Goal: Task Accomplishment & Management: Complete application form

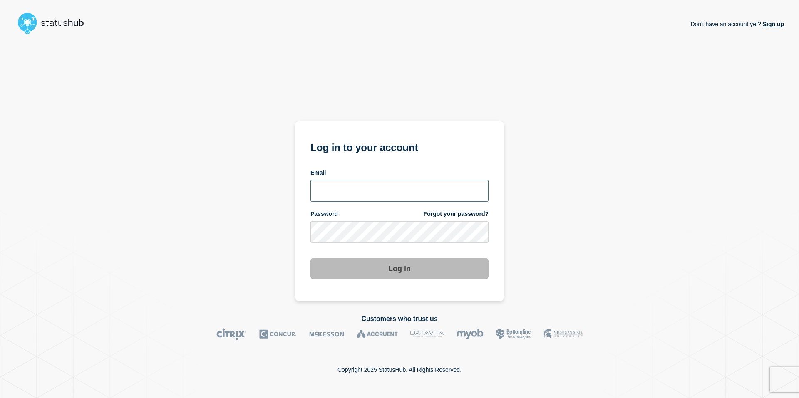
click at [367, 196] on input "email input" at bounding box center [399, 191] width 178 height 22
type input "[EMAIL_ADDRESS][DOMAIN_NAME]"
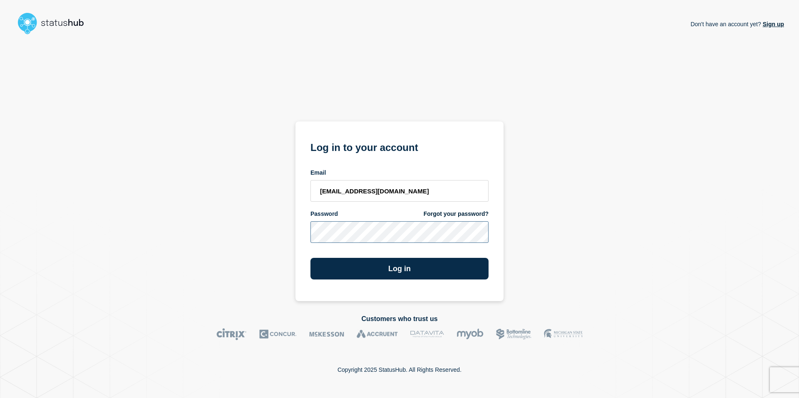
click at [310, 258] on button "Log in" at bounding box center [399, 269] width 178 height 22
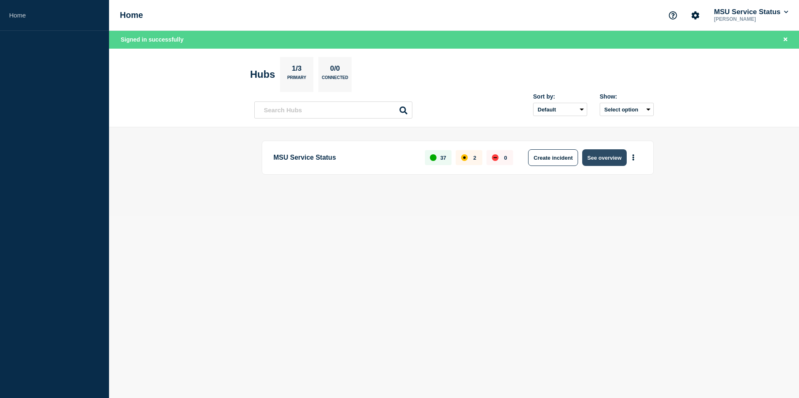
click at [615, 164] on button "See overview" at bounding box center [604, 157] width 44 height 17
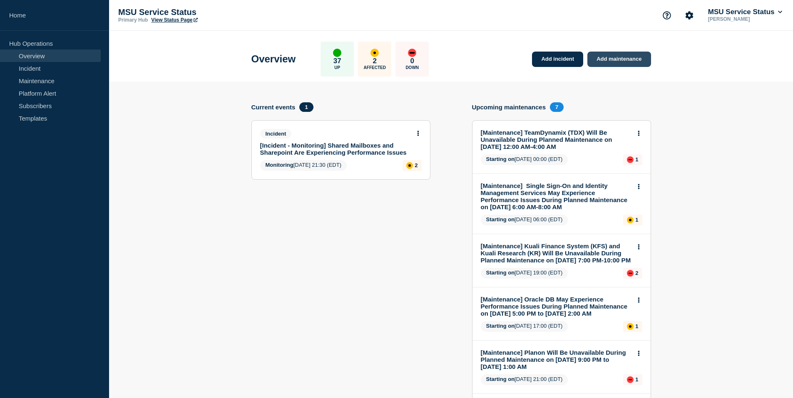
click at [617, 59] on link "Add maintenance" at bounding box center [618, 59] width 63 height 15
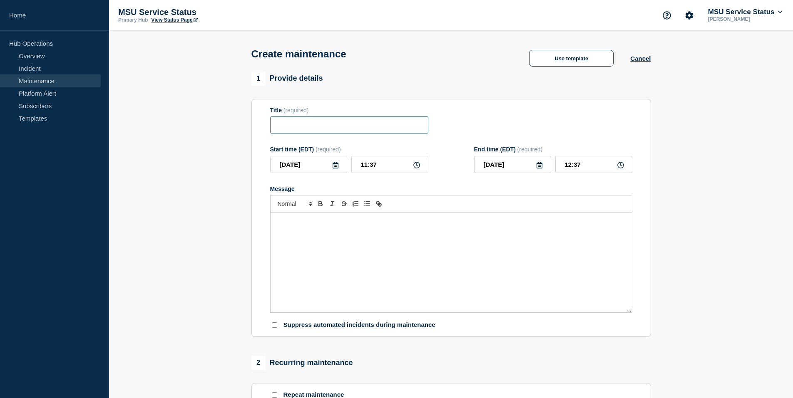
click at [321, 132] on input "Title" at bounding box center [349, 124] width 158 height 17
paste input "[Maintenance] Avaya Campus PBX May Experience Performance Issues During Planned…"
click at [323, 127] on input "[Maintenance] Avaya Campus PBX May Experience Performance Issues During Planned…" at bounding box center [349, 124] width 158 height 17
type input "[Maintenance] Avaya Campus PBX May Experience Performance Issues During Planned…"
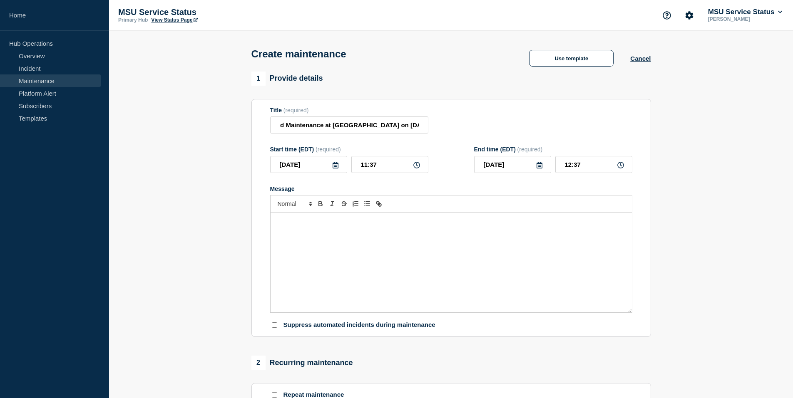
click at [368, 240] on div "Message" at bounding box center [450, 263] width 361 height 100
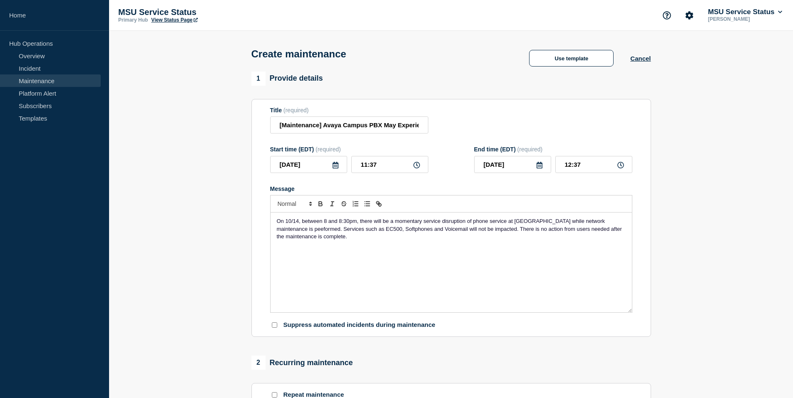
click at [283, 231] on span "On 10/14, between 8 and 8:30pm, there will be a momentary service disruption of…" at bounding box center [450, 229] width 347 height 22
click at [327, 223] on span "On 10/14, between 8 and 8:30pm, there will be a momentary service disruption of…" at bounding box center [449, 229] width 345 height 22
drag, startPoint x: 276, startPoint y: 222, endPoint x: 322, endPoint y: 222, distance: 45.8
click at [322, 222] on p "On 10/14, between 8:00pm and 8:30pm, there will be a momentary service disrupti…" at bounding box center [451, 229] width 349 height 23
drag, startPoint x: 392, startPoint y: 219, endPoint x: 383, endPoint y: 220, distance: 8.8
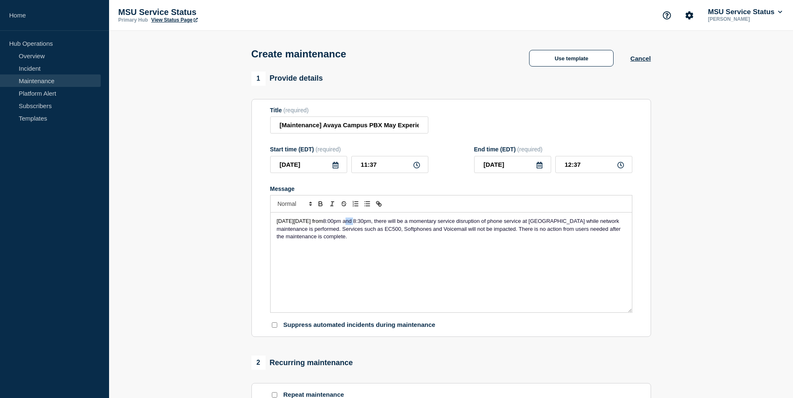
click at [383, 220] on div "On Tuesday, October 14, 2025 from 8:00pm and 8:30pm, there will be a momentary …" at bounding box center [450, 263] width 361 height 100
click at [414, 240] on p "On Tuesday, October 14, 2025 from 8:00pm to 8:30pm, there will be a momentary s…" at bounding box center [451, 229] width 349 height 23
click at [332, 168] on icon at bounding box center [335, 165] width 6 height 7
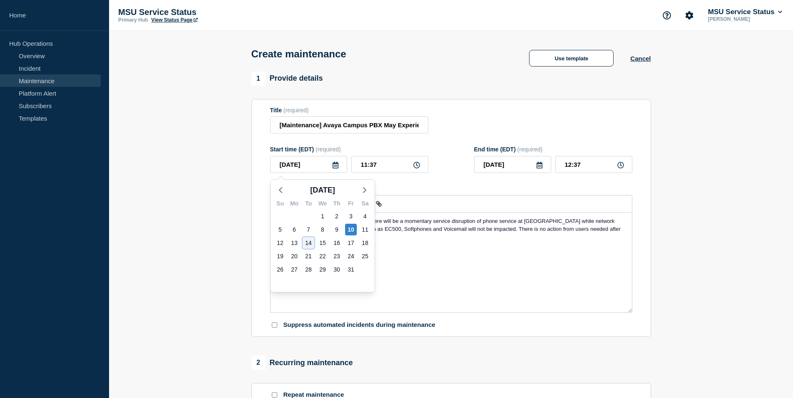
click at [310, 244] on div "14" at bounding box center [308, 243] width 12 height 12
type input "2025-10-14"
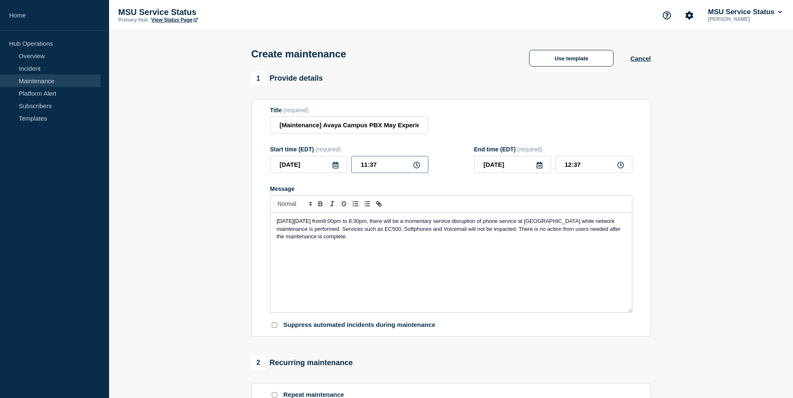
click at [395, 172] on input "11:37" at bounding box center [389, 164] width 77 height 17
drag, startPoint x: 395, startPoint y: 172, endPoint x: 293, endPoint y: 161, distance: 102.1
click at [298, 163] on div "2025-10-14 11:37" at bounding box center [349, 164] width 158 height 17
type input "20:00"
drag, startPoint x: 583, startPoint y: 169, endPoint x: 538, endPoint y: 156, distance: 46.6
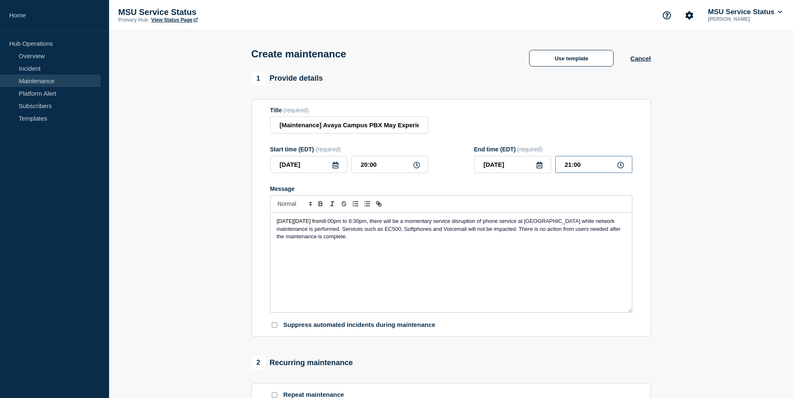
click at [544, 160] on div "2025-10-14 21:00" at bounding box center [553, 164] width 158 height 17
type input "20:30"
click at [711, 201] on section "1 Provide details Title (required) [Maintenance] Avaya Campus PBX May Experienc…" at bounding box center [451, 361] width 684 height 578
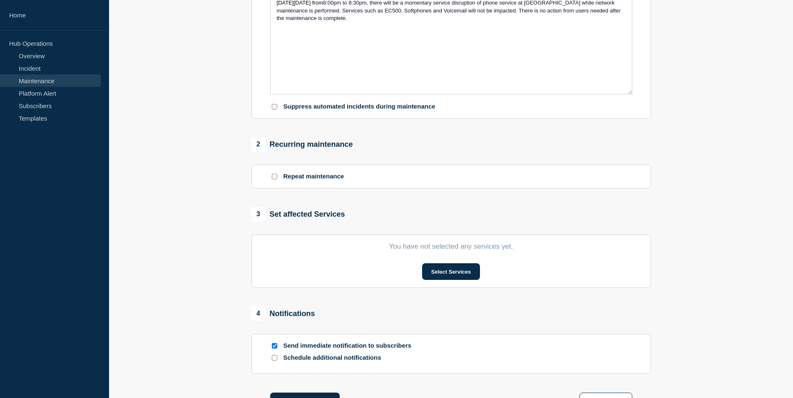
scroll to position [291, 0]
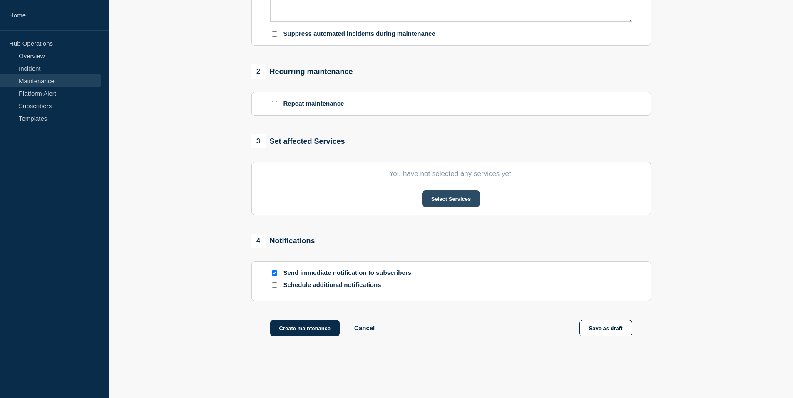
click at [439, 204] on button "Select Services" at bounding box center [451, 199] width 58 height 17
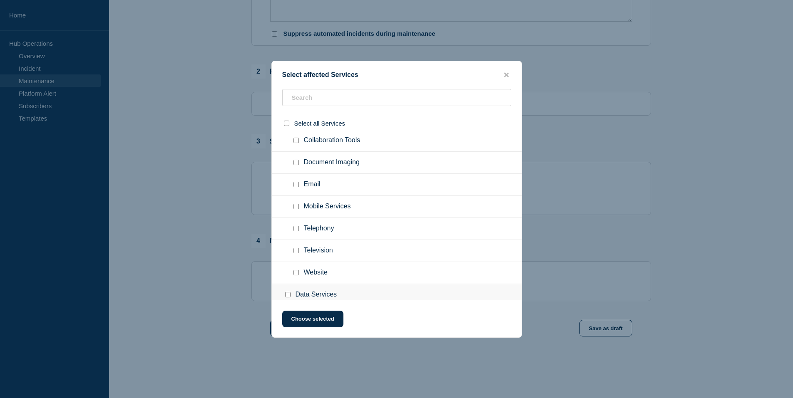
click at [297, 143] on input "Collaboration Tools checkbox" at bounding box center [295, 140] width 5 height 5
checkbox input "true"
click at [326, 324] on button "Choose selected" at bounding box center [312, 319] width 61 height 17
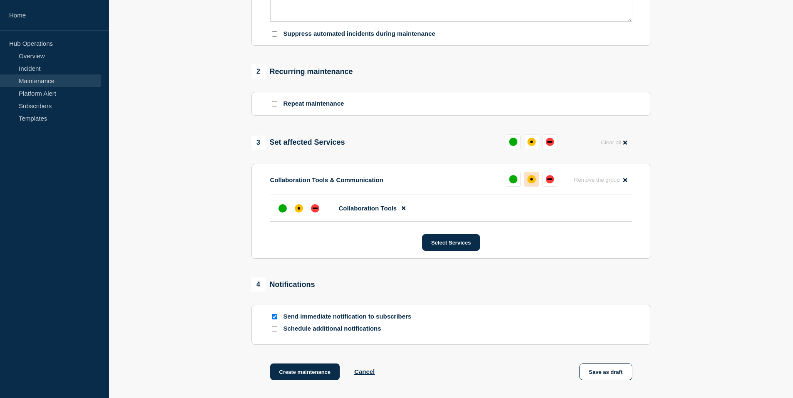
click at [530, 183] on div "affected" at bounding box center [531, 179] width 8 height 8
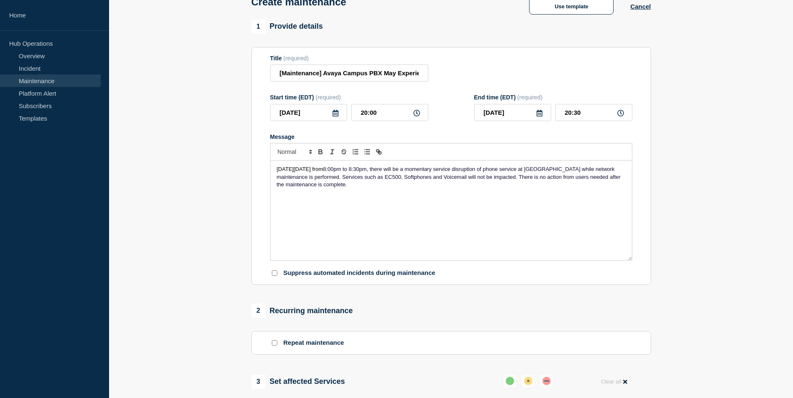
scroll to position [0, 0]
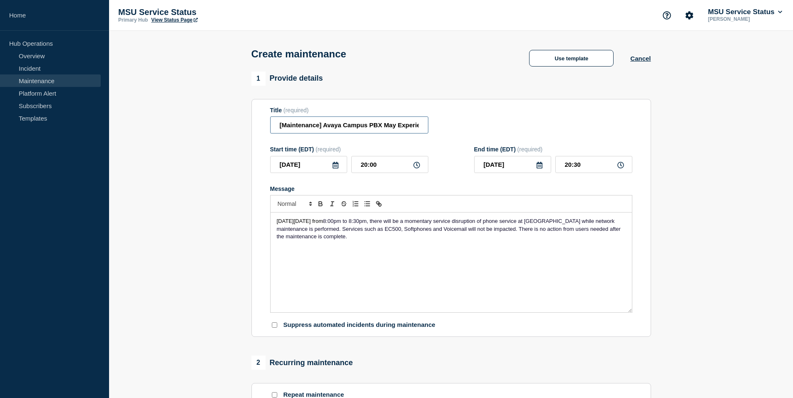
click at [273, 126] on input "[Maintenance] Avaya Campus PBX May Experience Performance Issues During Planned…" at bounding box center [349, 124] width 158 height 17
click at [749, 224] on section "1 Provide details Title (required) [Maintenance] Avaya Campus PBX May Experienc…" at bounding box center [451, 382] width 684 height 621
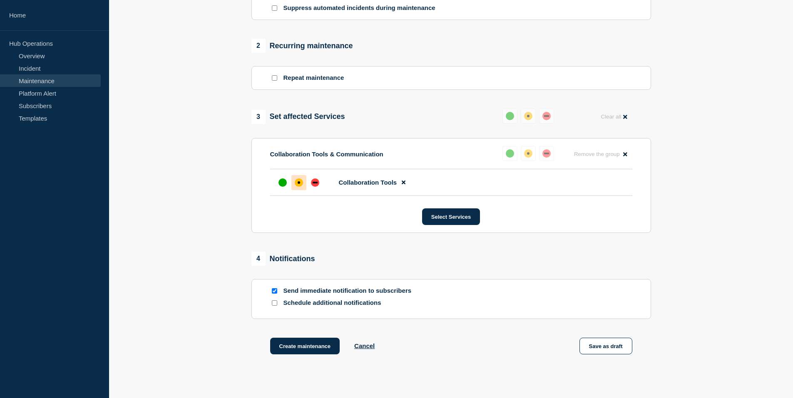
scroll to position [371, 0]
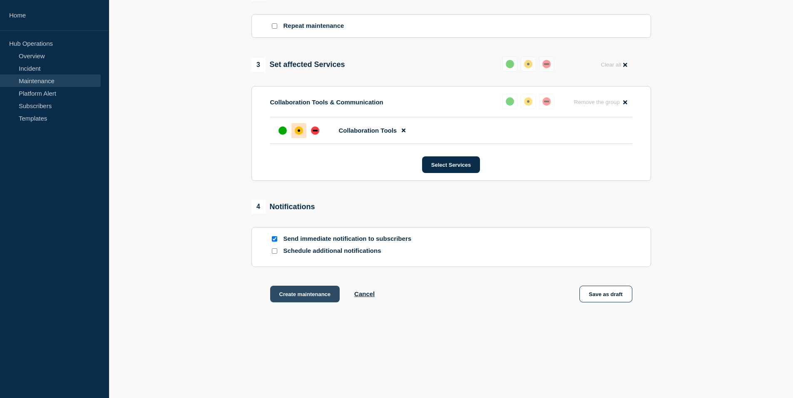
click at [302, 294] on button "Create maintenance" at bounding box center [305, 294] width 70 height 17
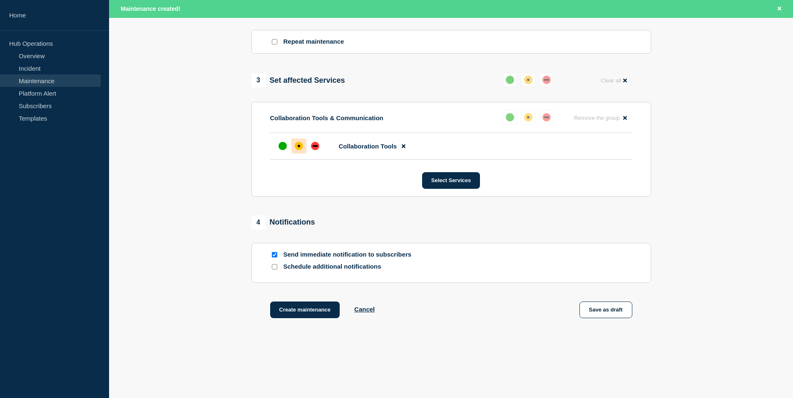
scroll to position [389, 0]
